Goal: Task Accomplishment & Management: Manage account settings

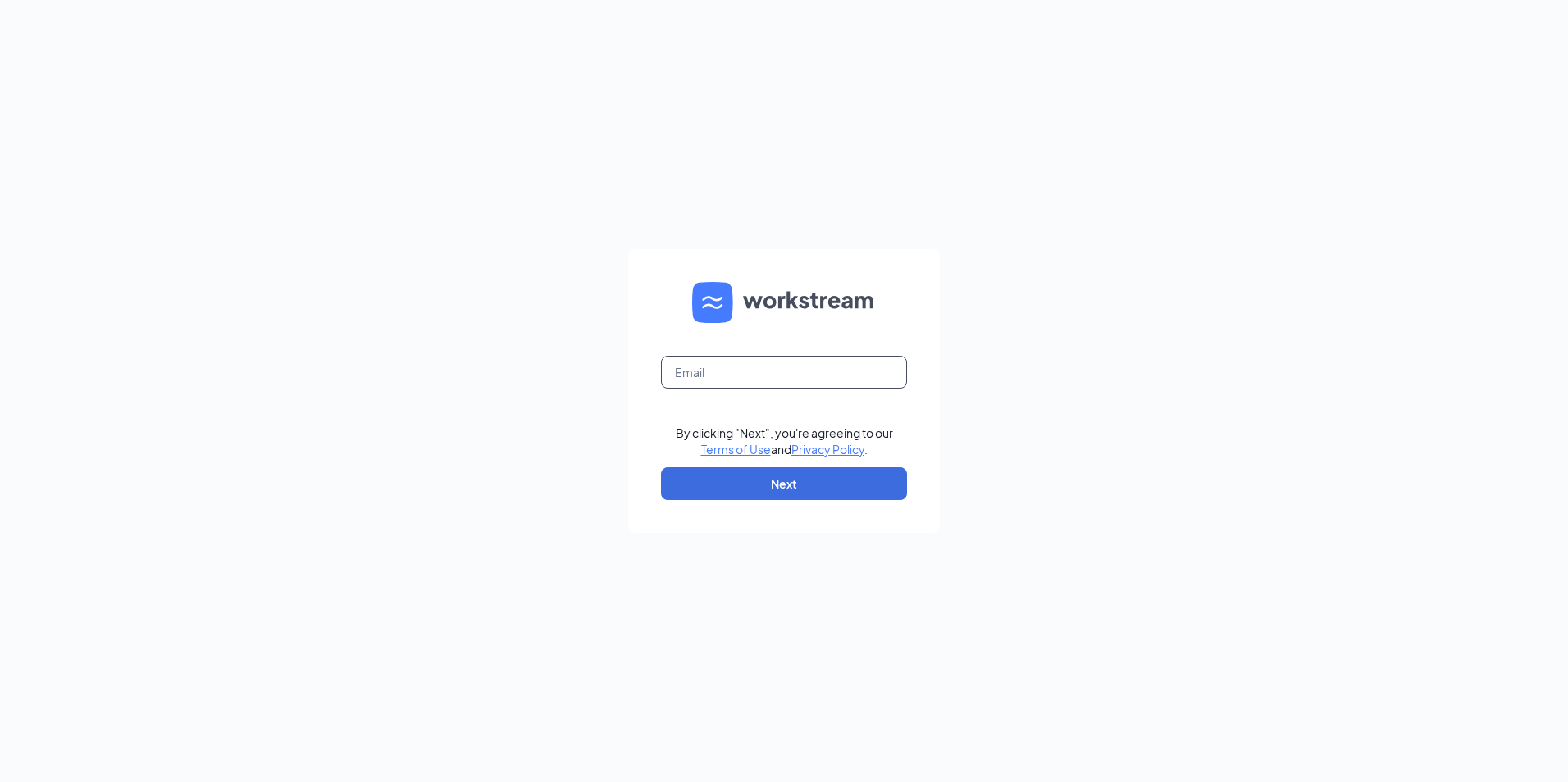
click at [763, 370] on input "text" at bounding box center [783, 372] width 246 height 33
type input "[EMAIL_ADDRESS][DOMAIN_NAME]"
click at [718, 485] on button "Next" at bounding box center [783, 483] width 246 height 33
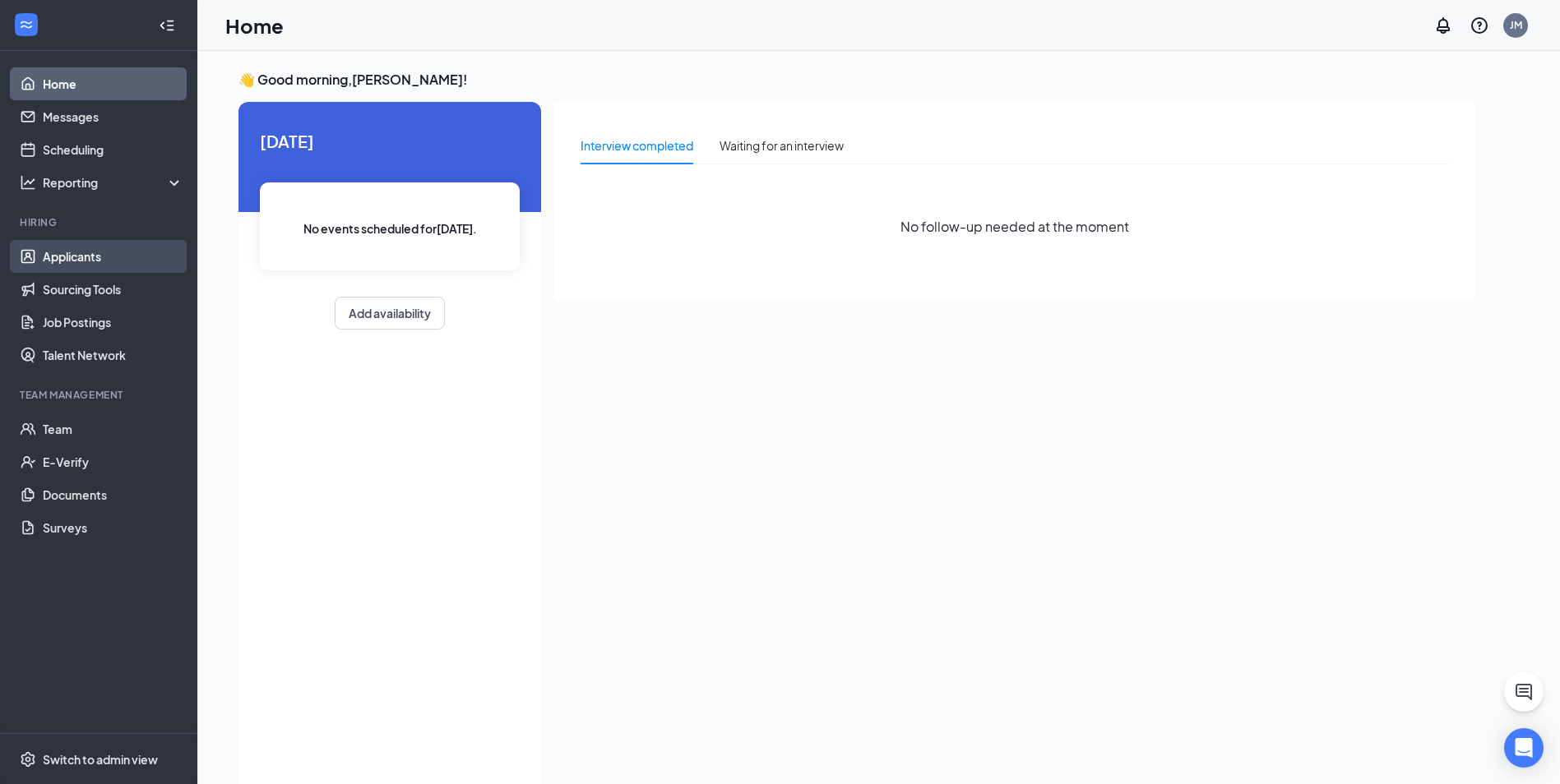
click at [79, 260] on link "Applicants" at bounding box center [113, 256] width 141 height 33
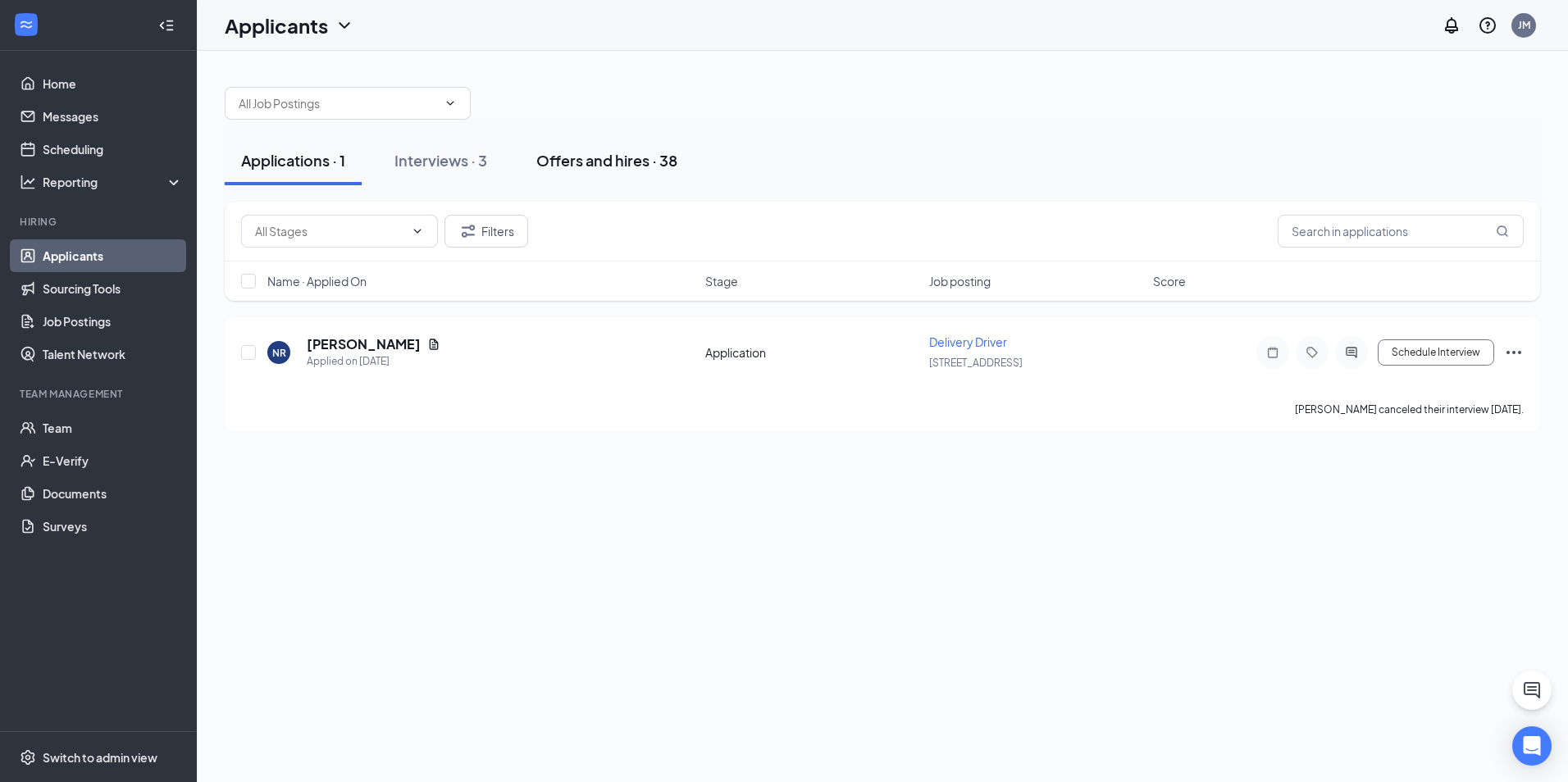
click at [601, 163] on div "Offers and hires · 38" at bounding box center [607, 160] width 141 height 21
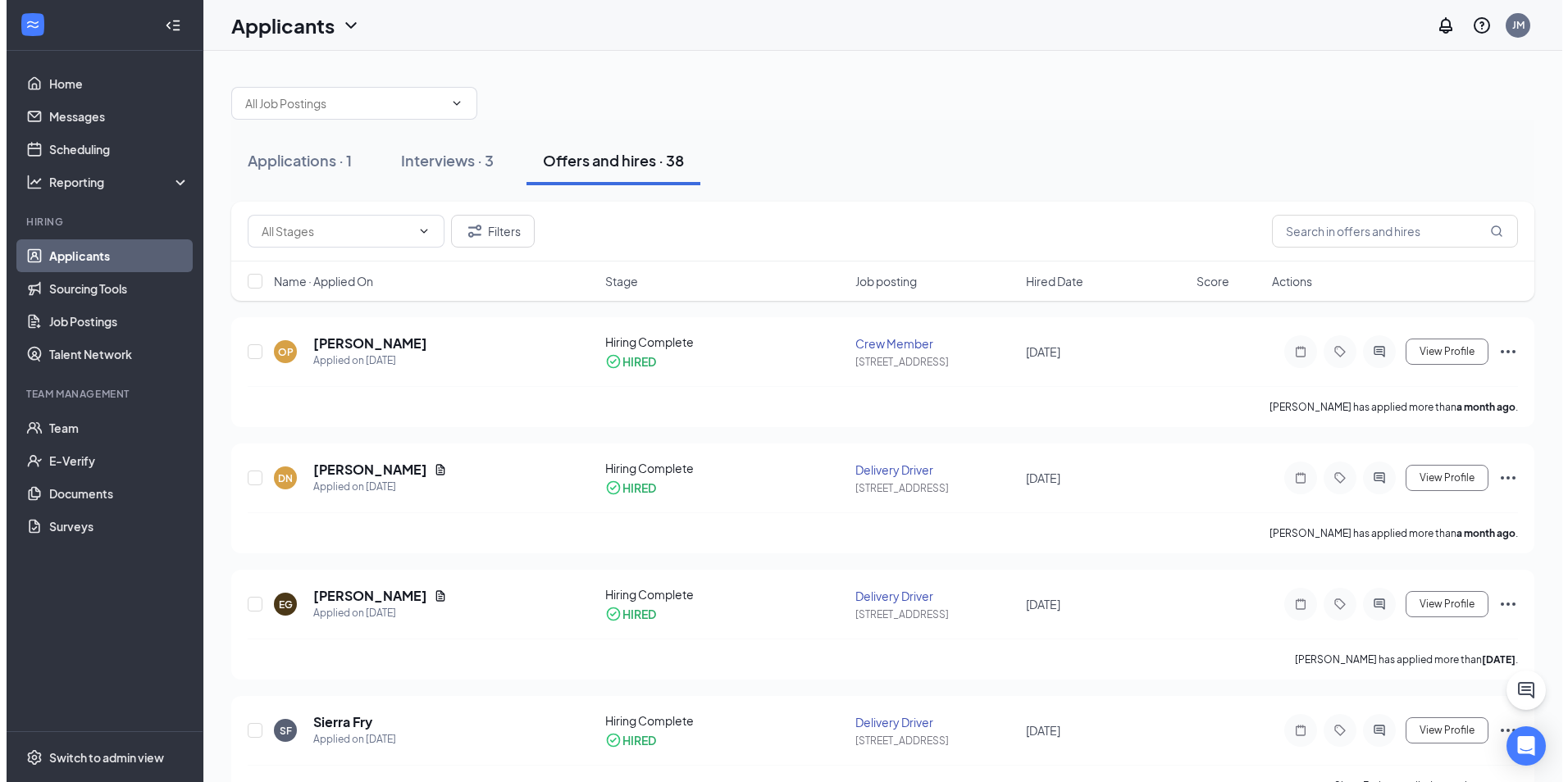
scroll to position [82, 0]
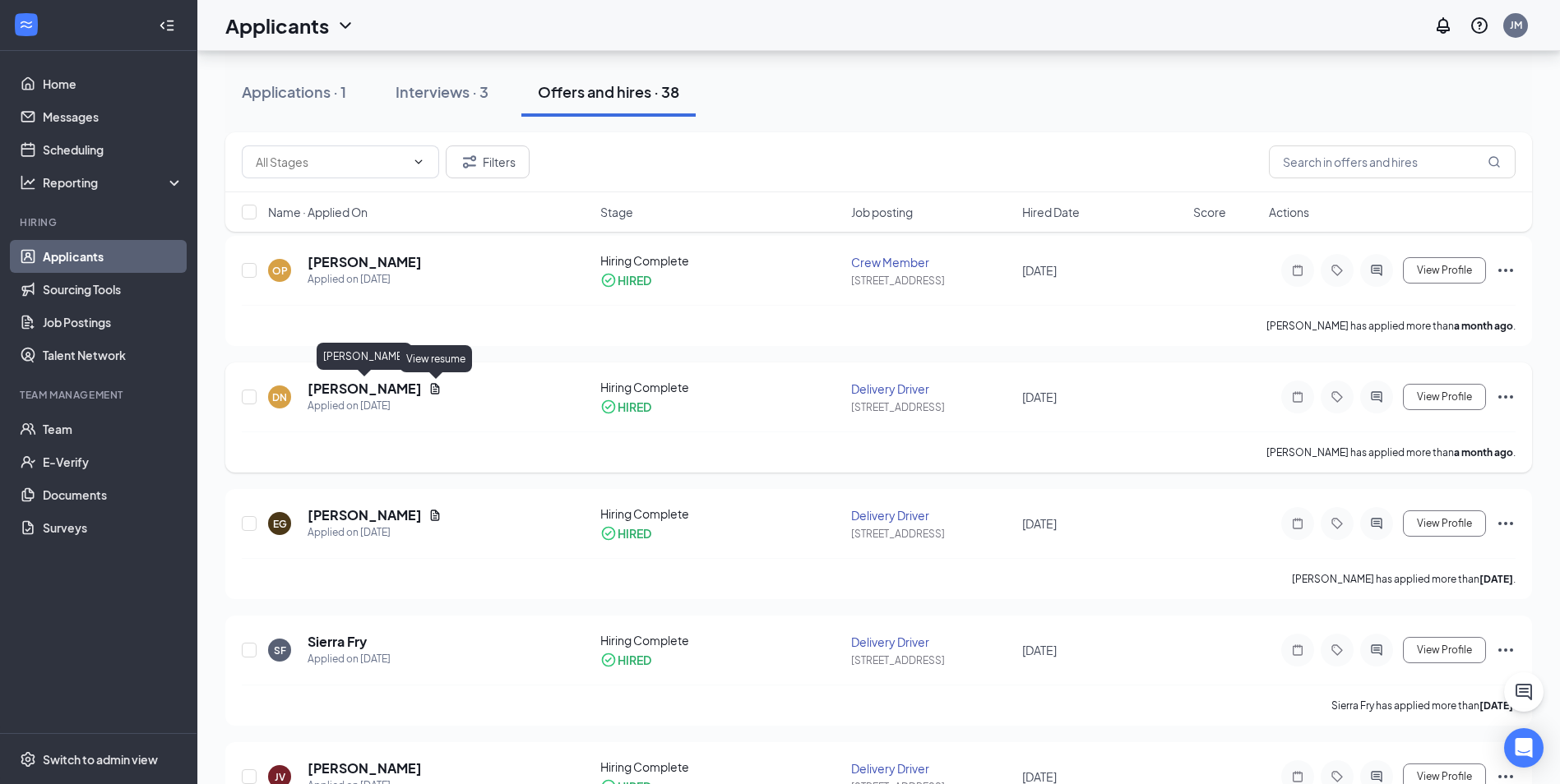
click at [401, 392] on h5 "Dalton Newcomer" at bounding box center [365, 389] width 114 height 18
